Goal: Use online tool/utility: Use online tool/utility

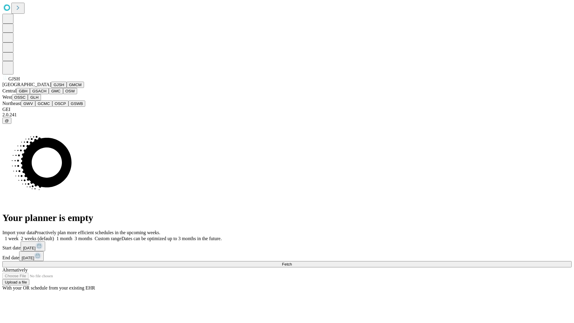
click at [51, 88] on button "GJSH" at bounding box center [59, 85] width 16 height 6
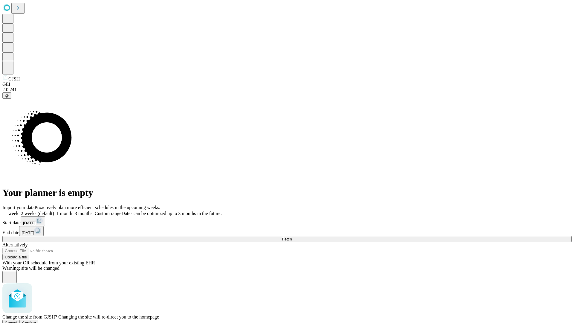
click at [36, 320] on span "Confirm" at bounding box center [29, 322] width 14 height 4
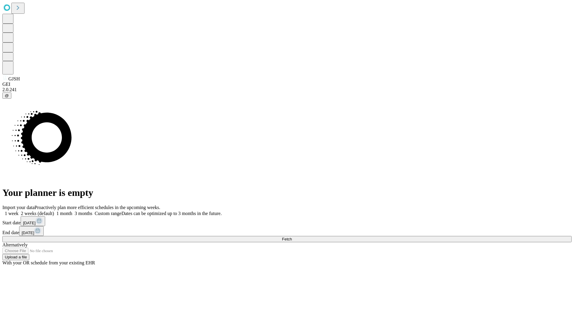
click at [54, 211] on label "2 weeks (default)" at bounding box center [37, 213] width 36 height 5
click at [292, 237] on span "Fetch" at bounding box center [287, 239] width 10 height 4
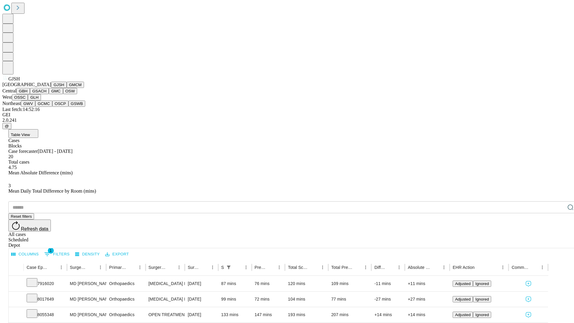
click at [67, 88] on button "GMCM" at bounding box center [75, 85] width 17 height 6
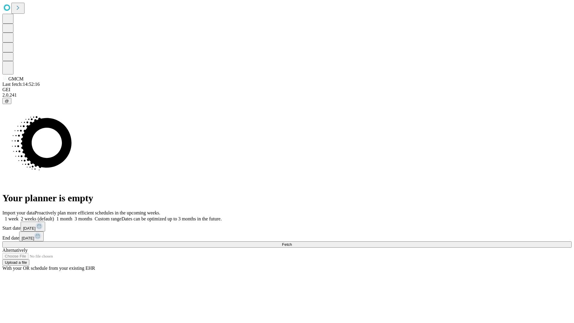
click at [54, 216] on label "2 weeks (default)" at bounding box center [37, 218] width 36 height 5
click at [292, 242] on span "Fetch" at bounding box center [287, 244] width 10 height 4
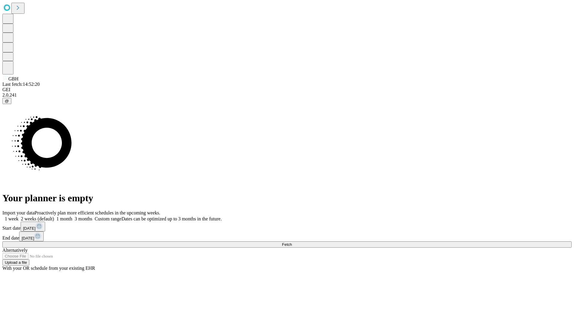
click at [54, 216] on label "2 weeks (default)" at bounding box center [37, 218] width 36 height 5
click at [292, 242] on span "Fetch" at bounding box center [287, 244] width 10 height 4
click at [54, 216] on label "2 weeks (default)" at bounding box center [37, 218] width 36 height 5
click at [292, 242] on span "Fetch" at bounding box center [287, 244] width 10 height 4
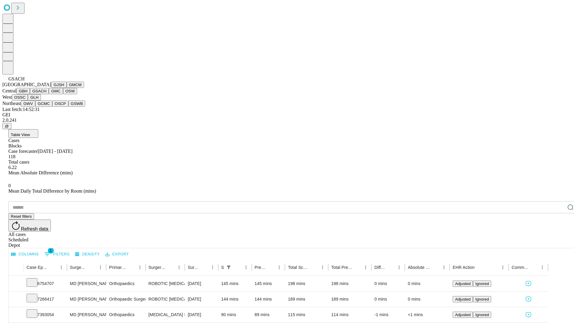
click at [49, 94] on button "GMC" at bounding box center [56, 91] width 14 height 6
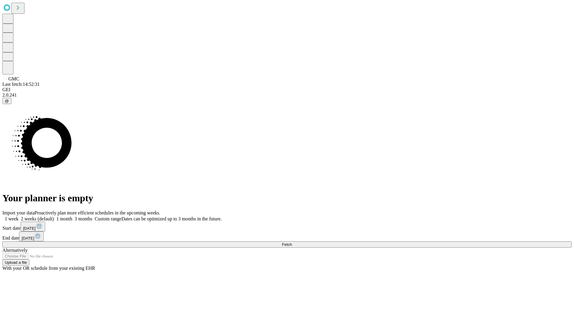
click at [54, 216] on label "2 weeks (default)" at bounding box center [37, 218] width 36 height 5
click at [292, 242] on span "Fetch" at bounding box center [287, 244] width 10 height 4
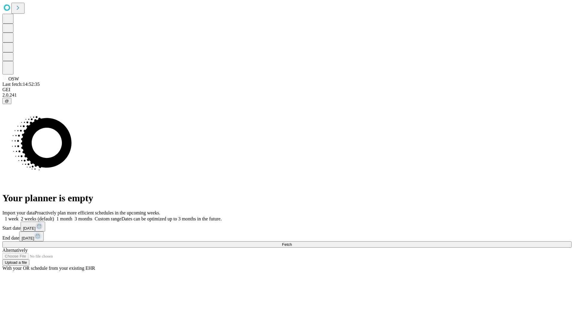
click at [292, 242] on span "Fetch" at bounding box center [287, 244] width 10 height 4
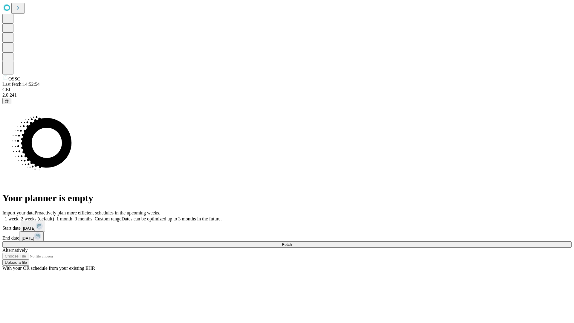
click at [54, 216] on label "2 weeks (default)" at bounding box center [37, 218] width 36 height 5
click at [292, 242] on span "Fetch" at bounding box center [287, 244] width 10 height 4
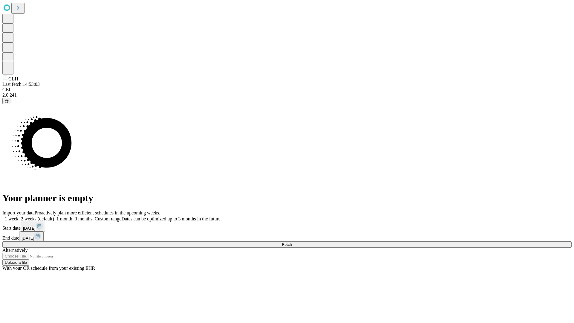
click at [292, 242] on span "Fetch" at bounding box center [287, 244] width 10 height 4
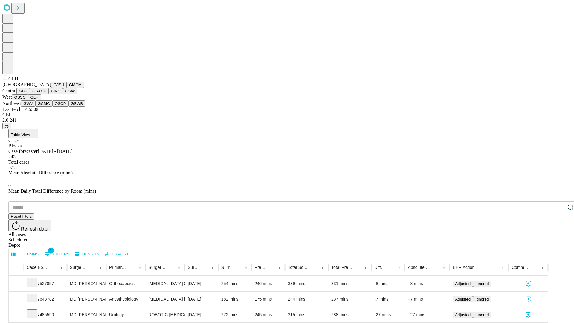
click at [35, 107] on button "GWV" at bounding box center [28, 103] width 14 height 6
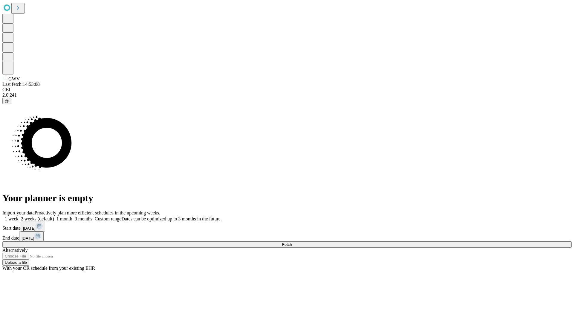
click at [54, 216] on label "2 weeks (default)" at bounding box center [37, 218] width 36 height 5
click at [292, 242] on span "Fetch" at bounding box center [287, 244] width 10 height 4
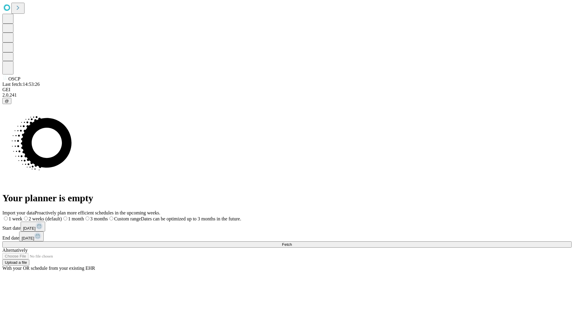
click at [62, 216] on label "2 weeks (default)" at bounding box center [41, 218] width 39 height 5
click at [292, 242] on span "Fetch" at bounding box center [287, 244] width 10 height 4
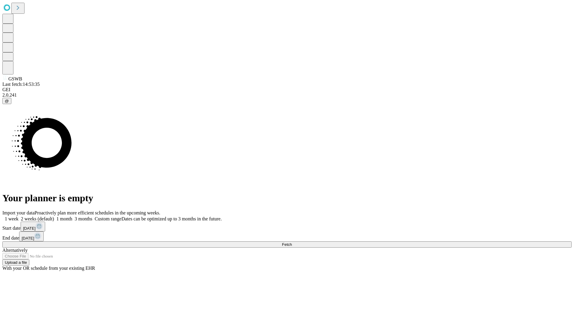
click at [54, 216] on label "2 weeks (default)" at bounding box center [37, 218] width 36 height 5
click at [292, 242] on span "Fetch" at bounding box center [287, 244] width 10 height 4
